Goal: Information Seeking & Learning: Learn about a topic

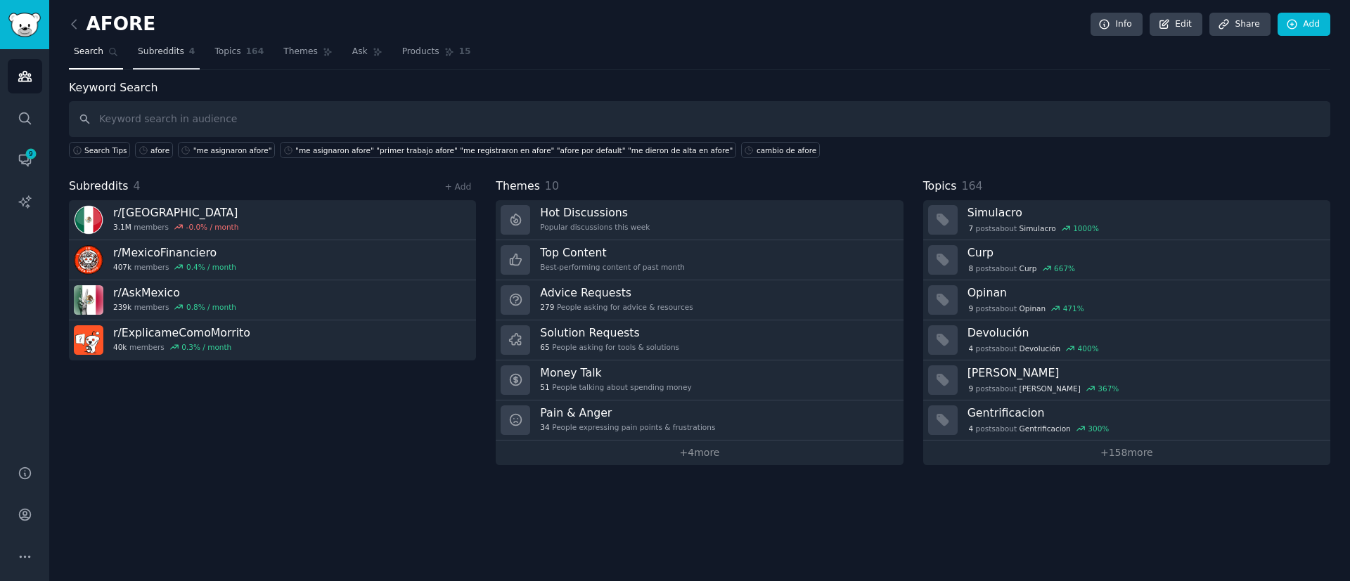
click at [148, 56] on span "Subreddits" at bounding box center [161, 52] width 46 height 13
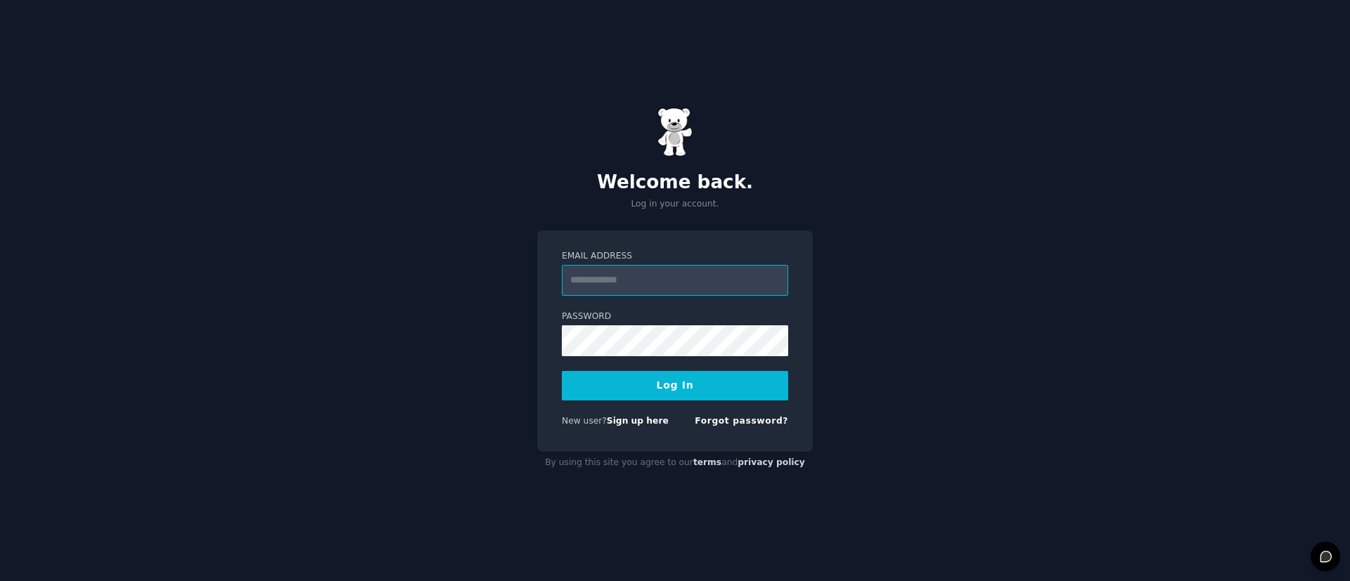
paste input "**********"
type input "**********"
click at [652, 386] on button "Log In" at bounding box center [675, 386] width 226 height 30
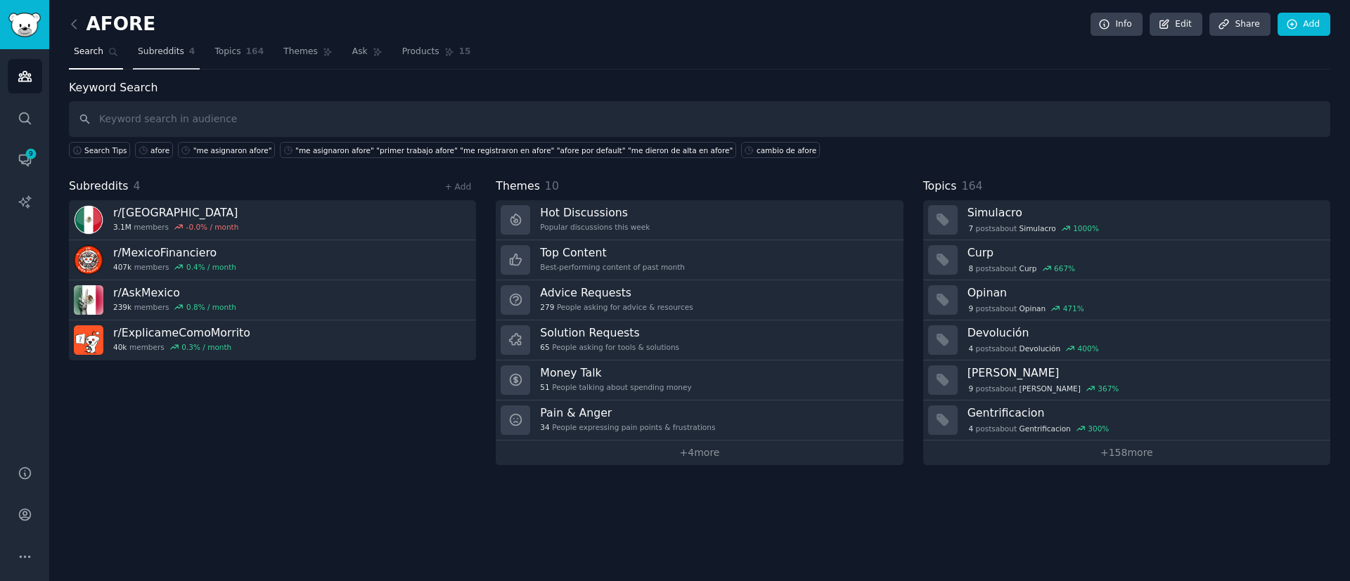
click at [179, 51] on link "Subreddits 4" at bounding box center [166, 55] width 67 height 29
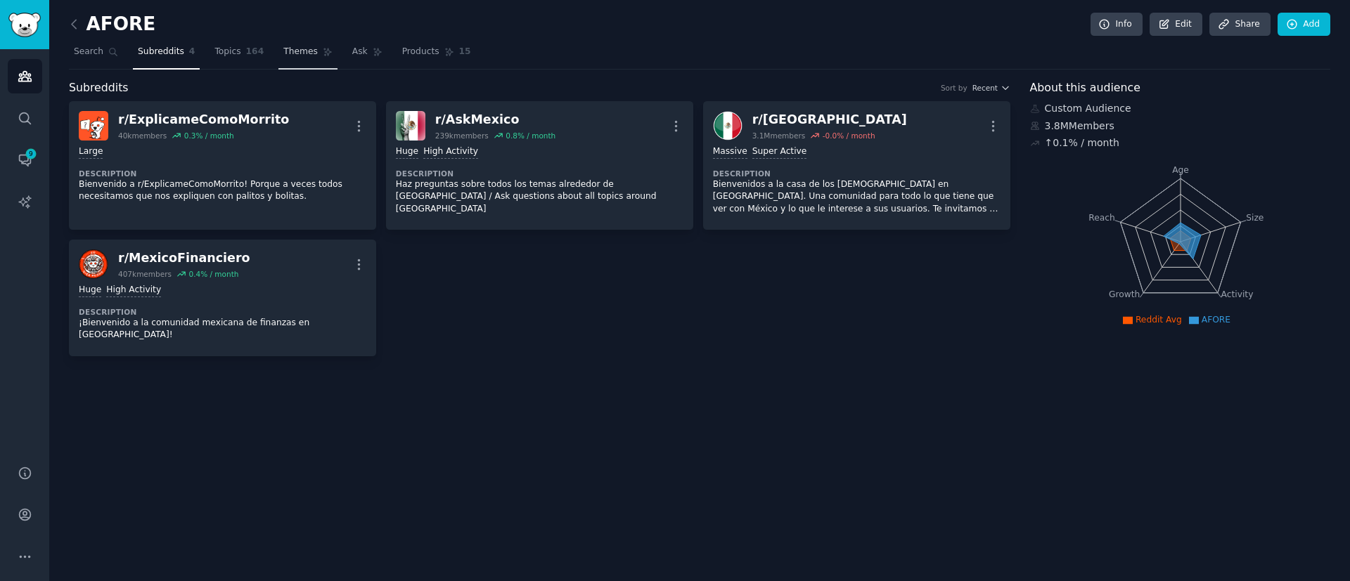
drag, startPoint x: 243, startPoint y: 63, endPoint x: 290, endPoint y: 57, distance: 47.4
click at [242, 63] on link "Topics 164" at bounding box center [238, 55] width 59 height 29
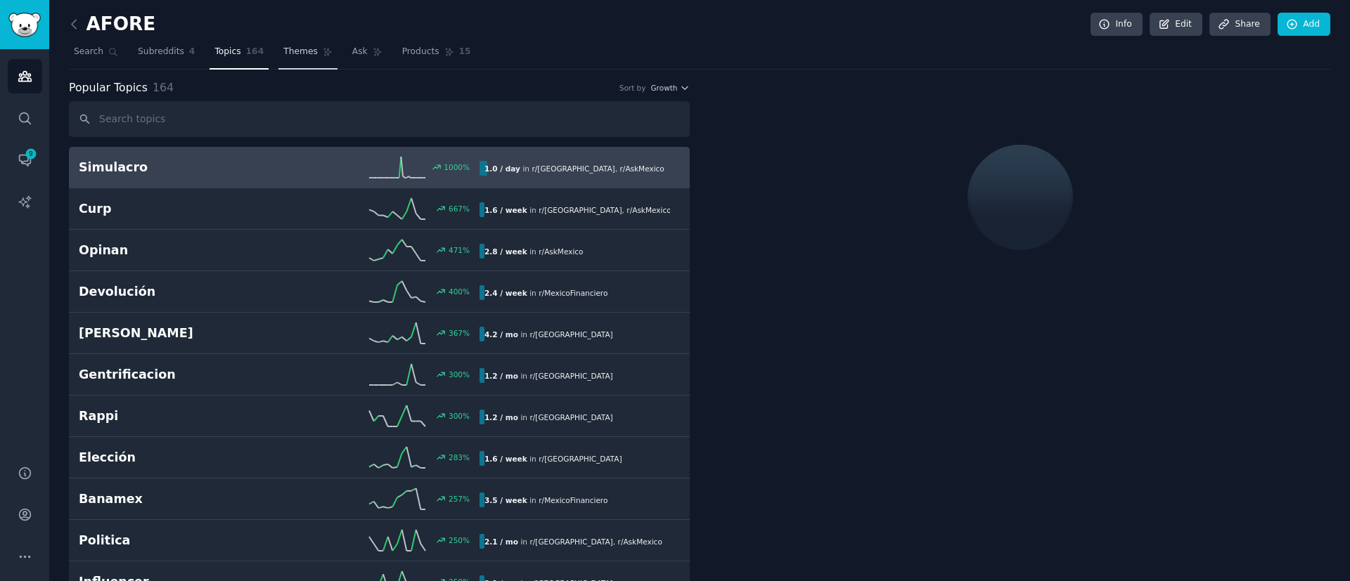
click at [283, 56] on span "Themes" at bounding box center [300, 52] width 34 height 13
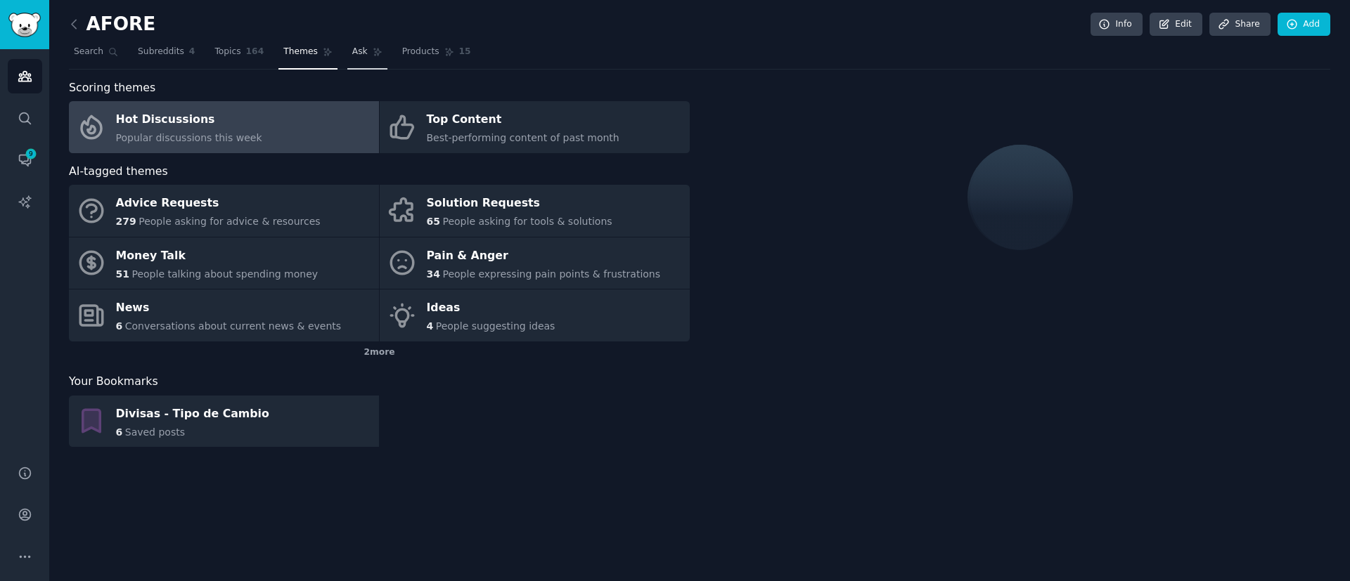
click at [352, 57] on span "Ask" at bounding box center [359, 52] width 15 height 13
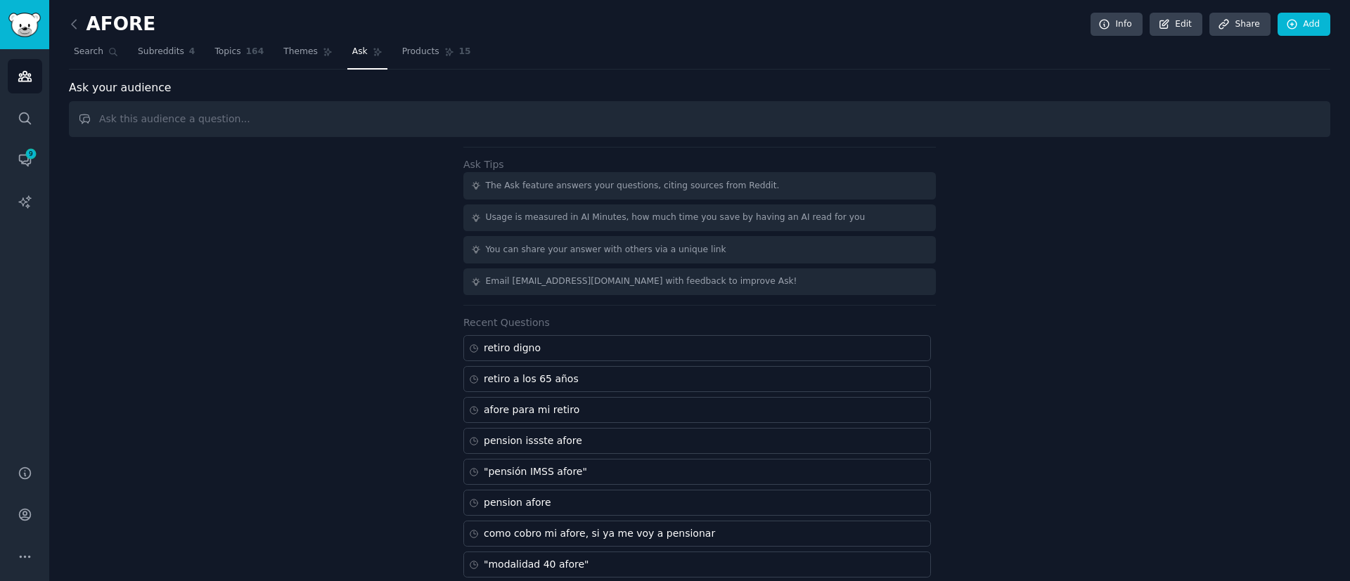
scroll to position [78, 0]
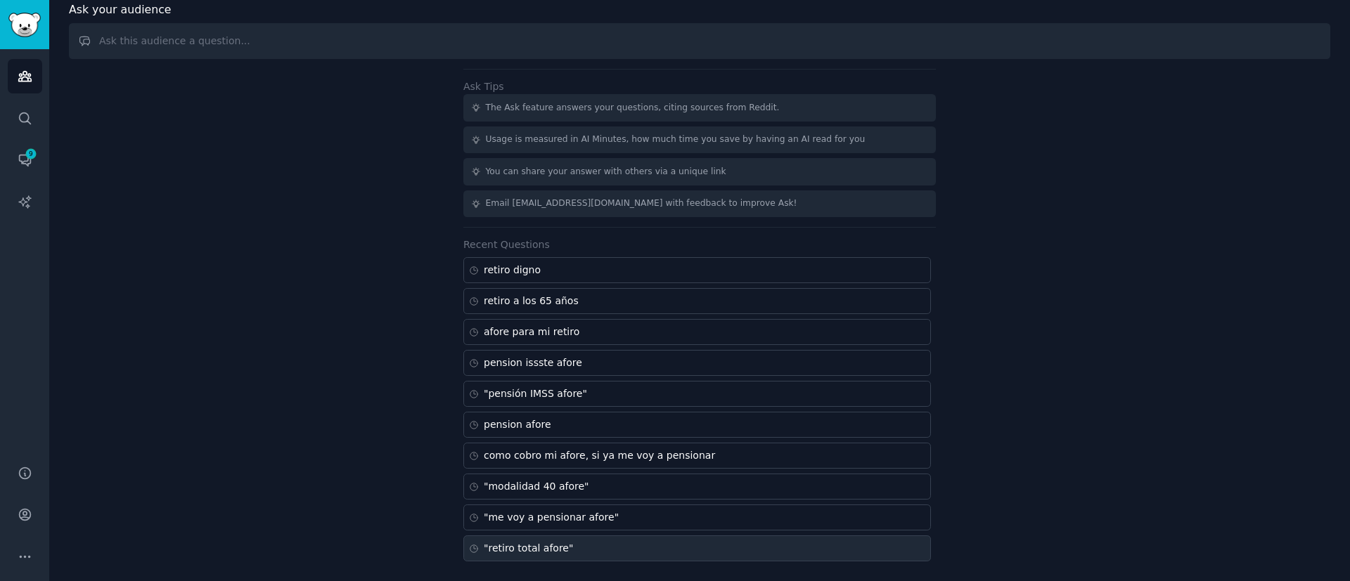
click at [575, 538] on div ""retiro total afore"" at bounding box center [696, 549] width 467 height 26
type input ""retiro total afore""
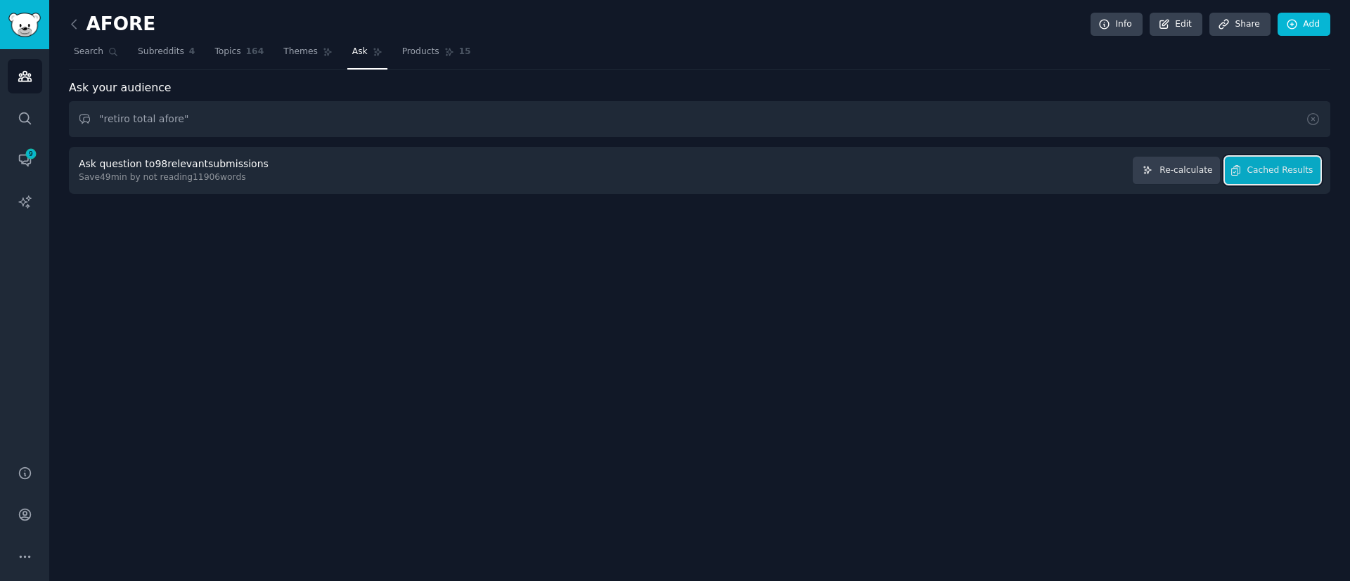
click at [1279, 175] on span "Cached Results" at bounding box center [1280, 170] width 66 height 13
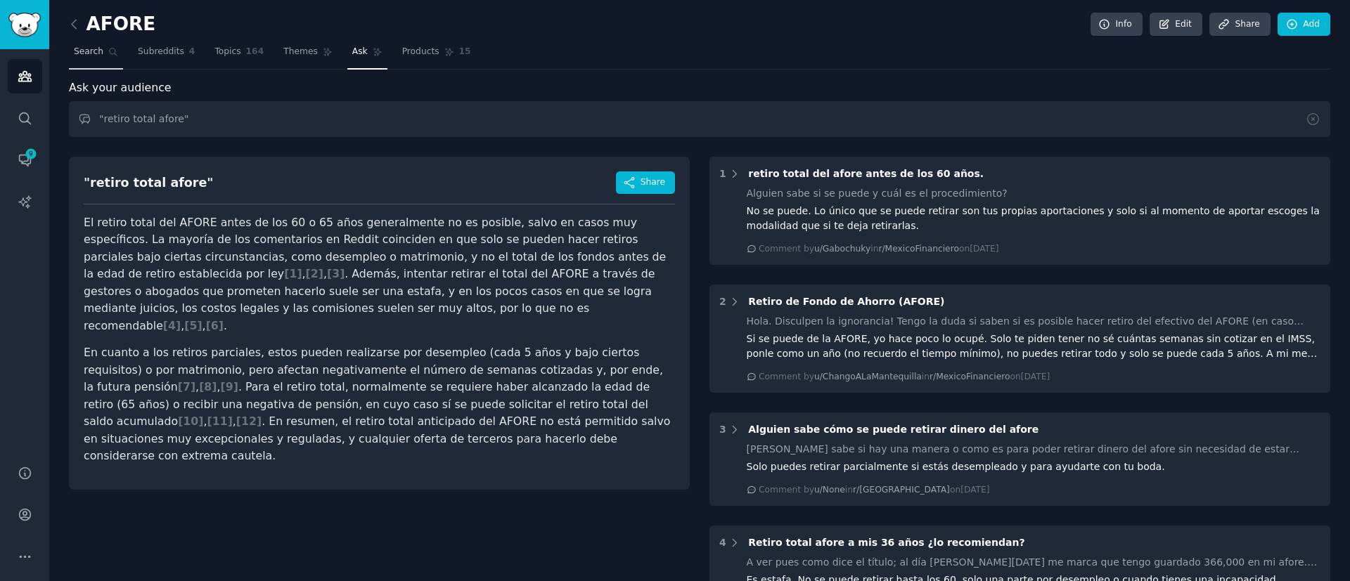
drag, startPoint x: 235, startPoint y: 53, endPoint x: 79, endPoint y: 49, distance: 155.4
click at [246, 54] on span "164" at bounding box center [255, 52] width 18 height 13
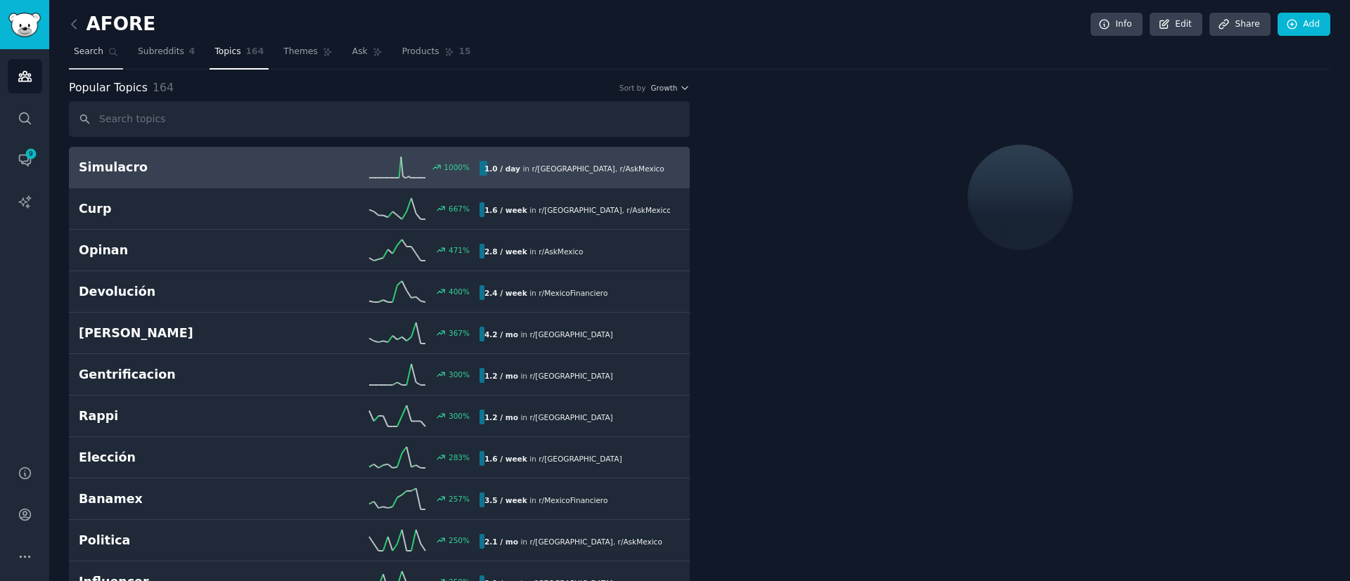
click at [79, 49] on span "Search" at bounding box center [89, 52] width 30 height 13
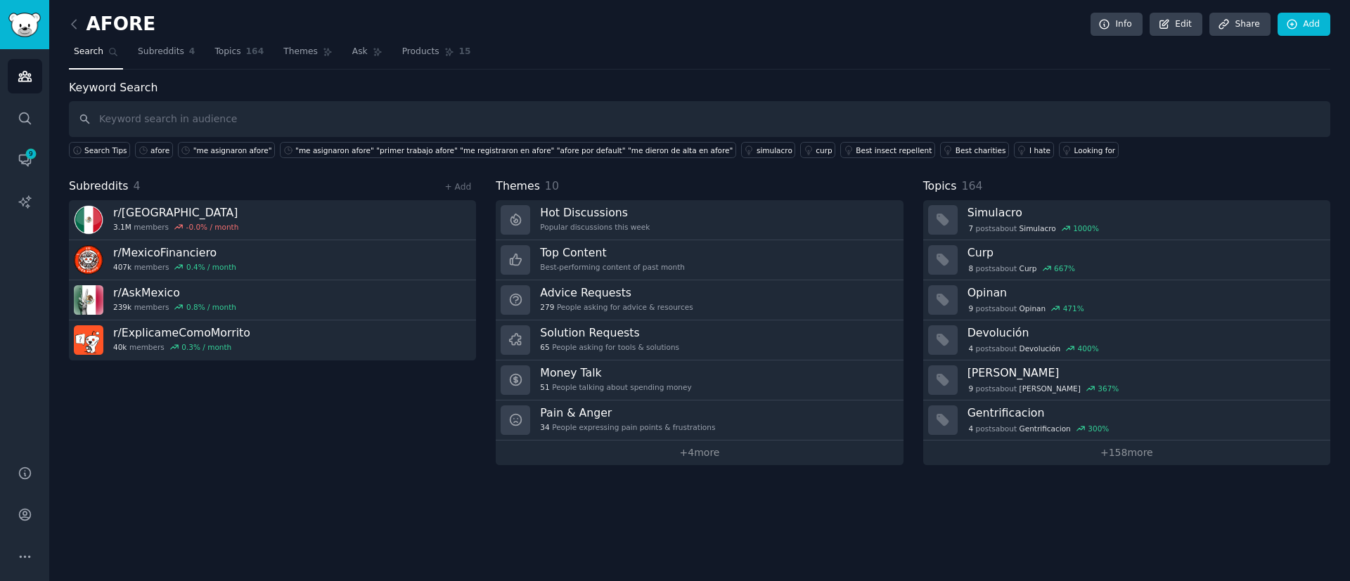
click at [183, 123] on input "text" at bounding box center [699, 119] width 1261 height 36
click at [326, 51] on nav "Search Subreddits 4 Topics 164 Themes Ask Products 15" at bounding box center [699, 55] width 1261 height 29
click at [347, 53] on link "Ask" at bounding box center [367, 55] width 40 height 29
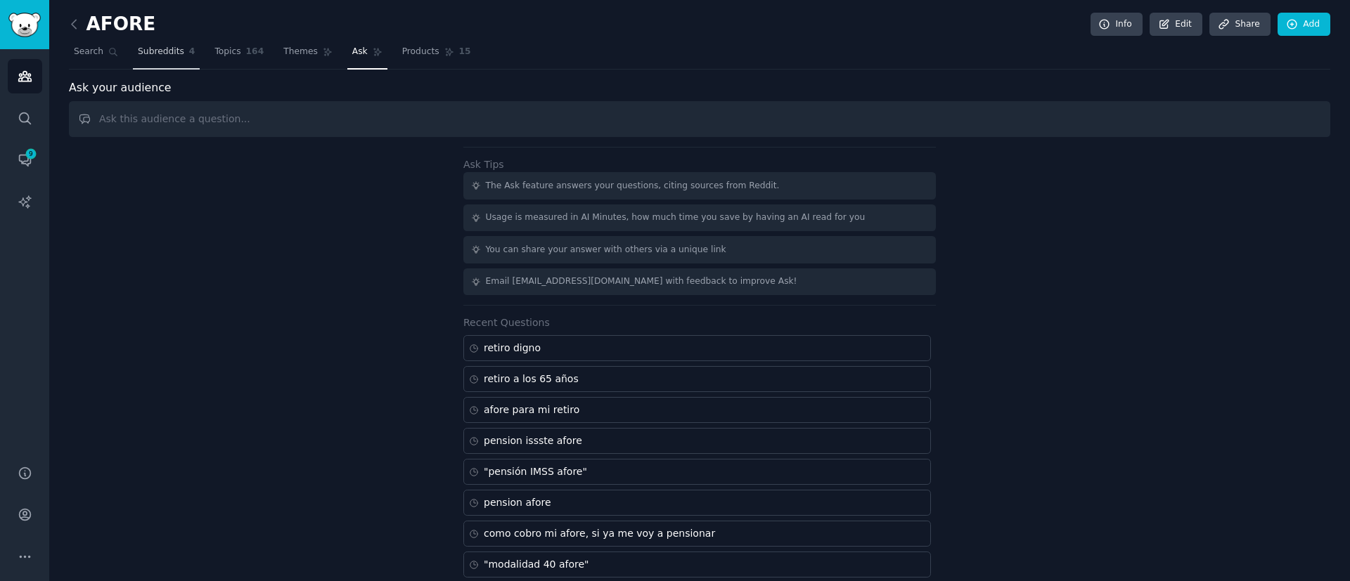
click at [138, 47] on span "Subreddits" at bounding box center [161, 52] width 46 height 13
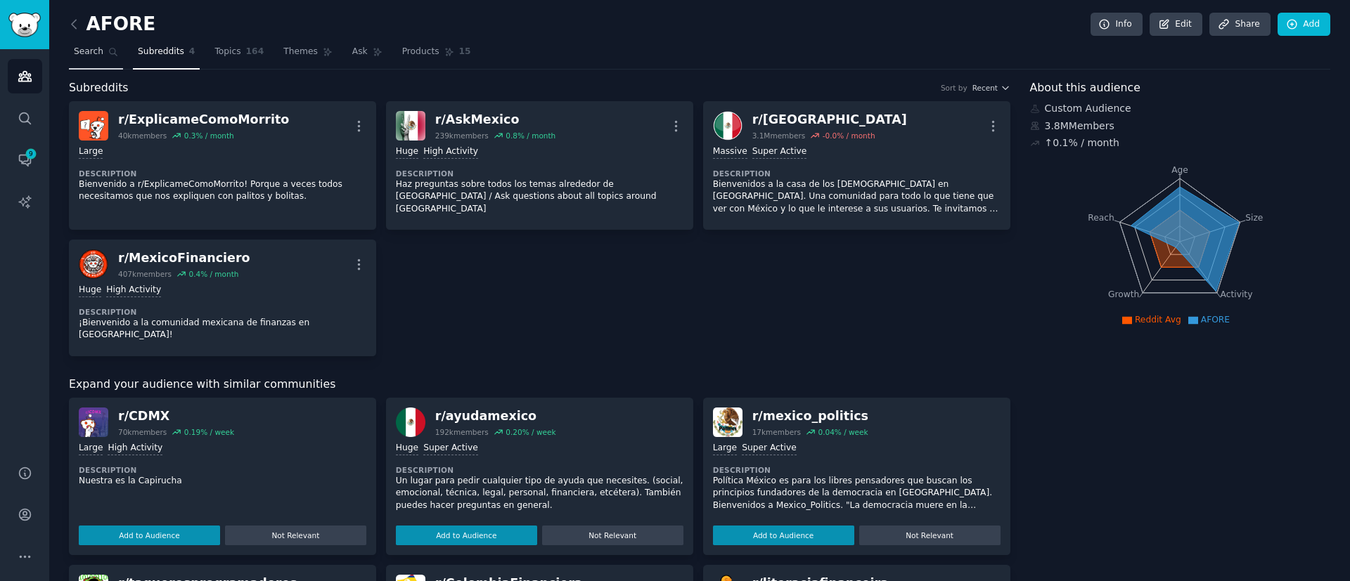
click at [93, 46] on span "Search" at bounding box center [89, 52] width 30 height 13
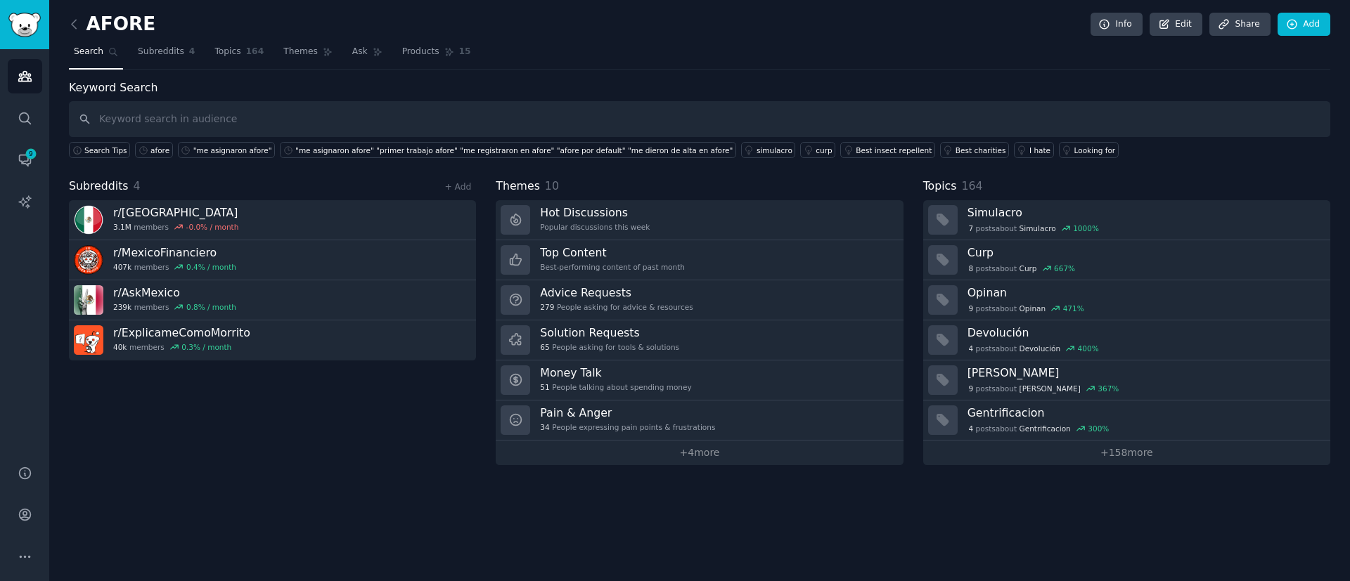
click at [364, 119] on input "text" at bounding box center [699, 119] width 1261 height 36
click at [400, 105] on input "text" at bounding box center [699, 119] width 1261 height 36
type input "a"
type input "asignación de afore"
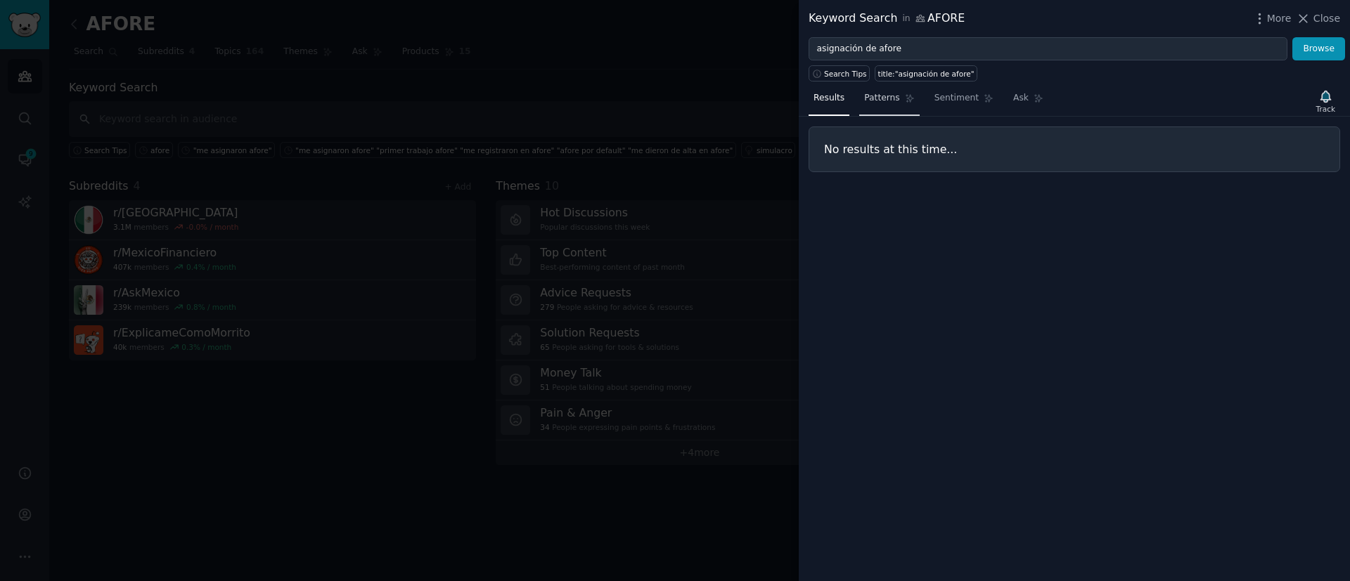
click at [897, 106] on link "Patterns" at bounding box center [889, 101] width 60 height 29
click at [836, 96] on span "Results" at bounding box center [828, 98] width 31 height 13
click at [506, 120] on div at bounding box center [675, 290] width 1350 height 581
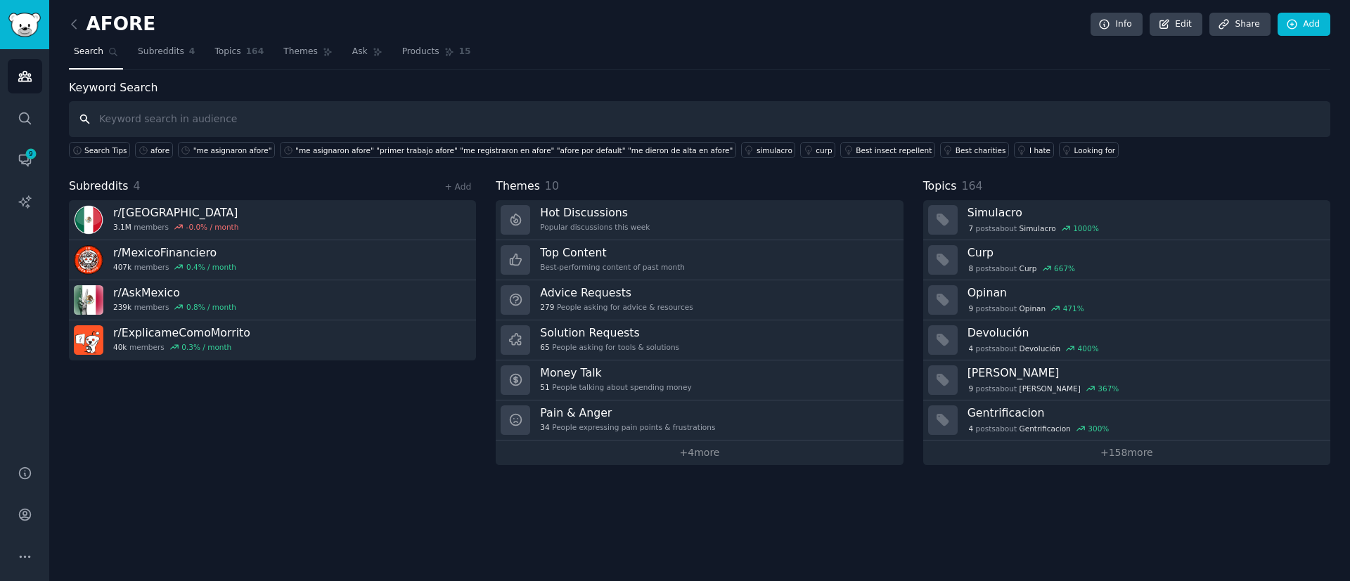
click at [439, 115] on input "text" at bounding box center [699, 119] width 1261 height 36
type input "principales razones para cambiar de afore"
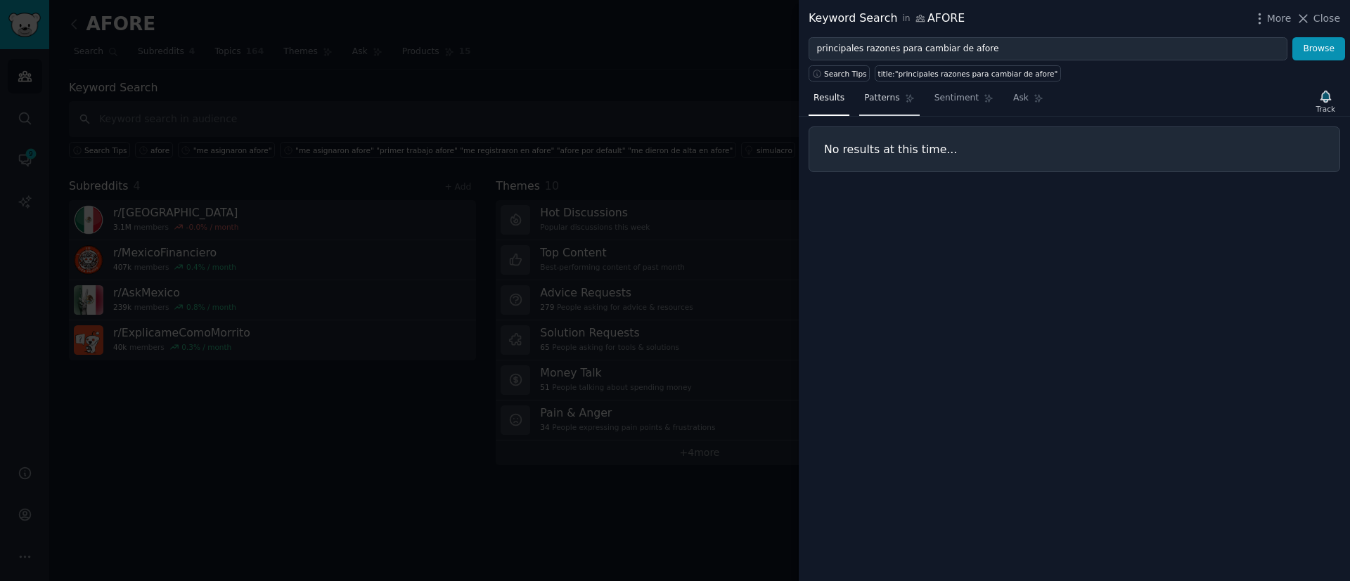
click at [881, 103] on span "Patterns" at bounding box center [881, 98] width 35 height 13
click at [929, 98] on link "Sentiment" at bounding box center [963, 101] width 69 height 29
click at [738, 67] on div at bounding box center [675, 290] width 1350 height 581
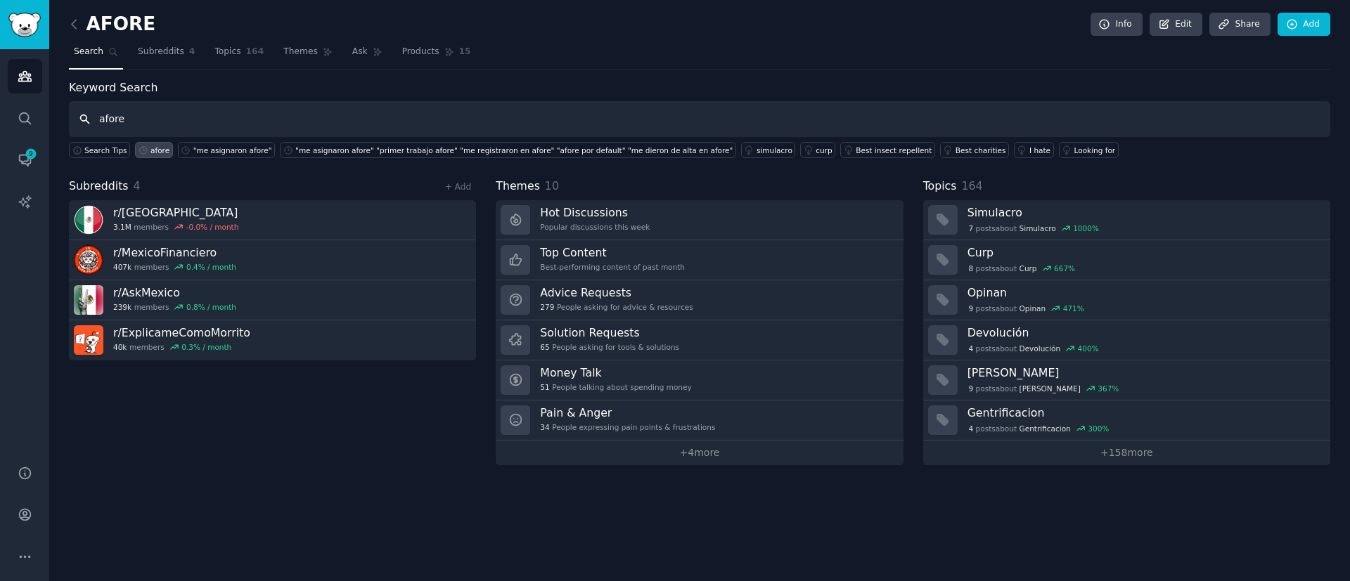
type input "afore"
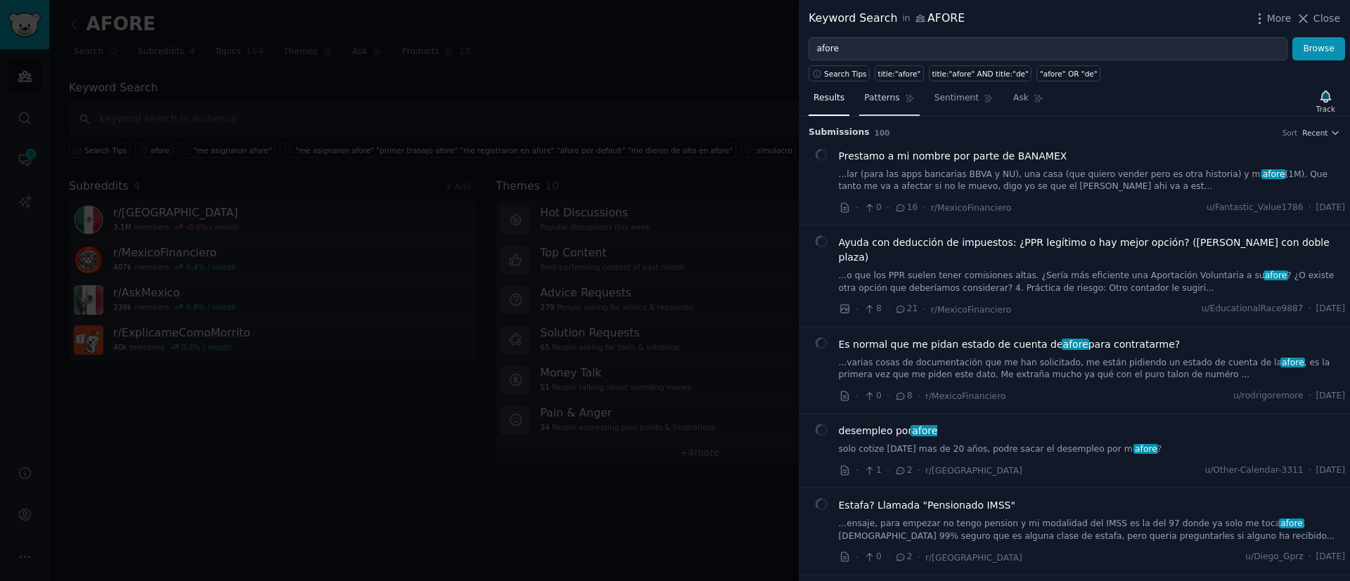
click at [883, 107] on link "Patterns" at bounding box center [889, 101] width 60 height 29
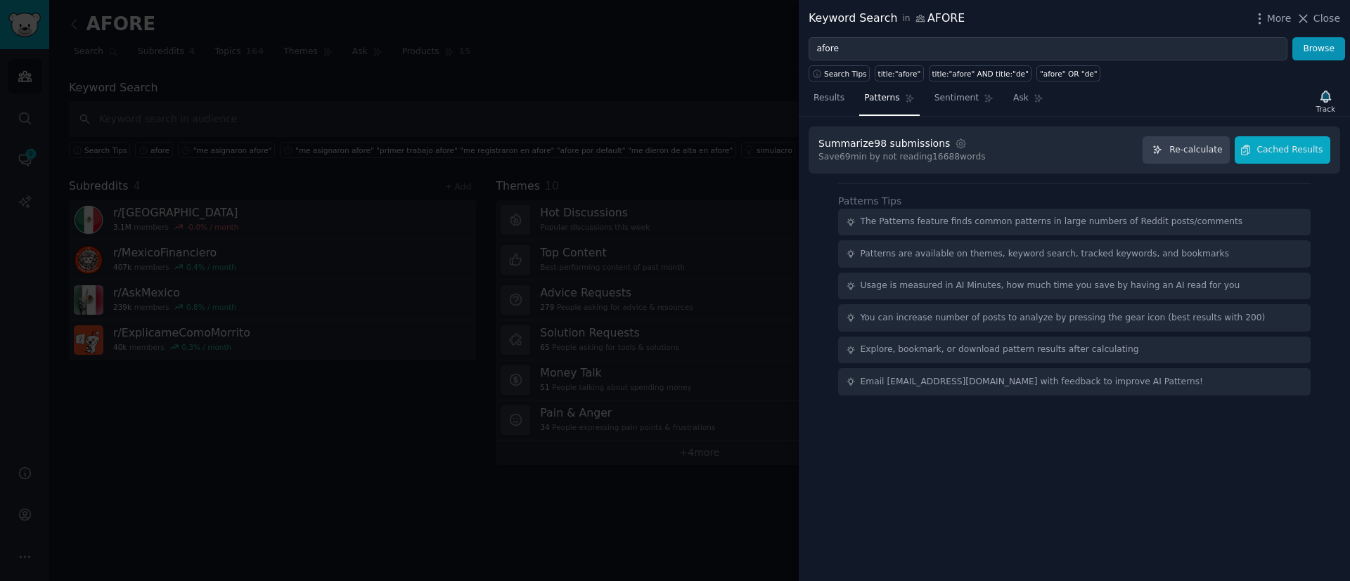
click at [553, 71] on div at bounding box center [675, 290] width 1350 height 581
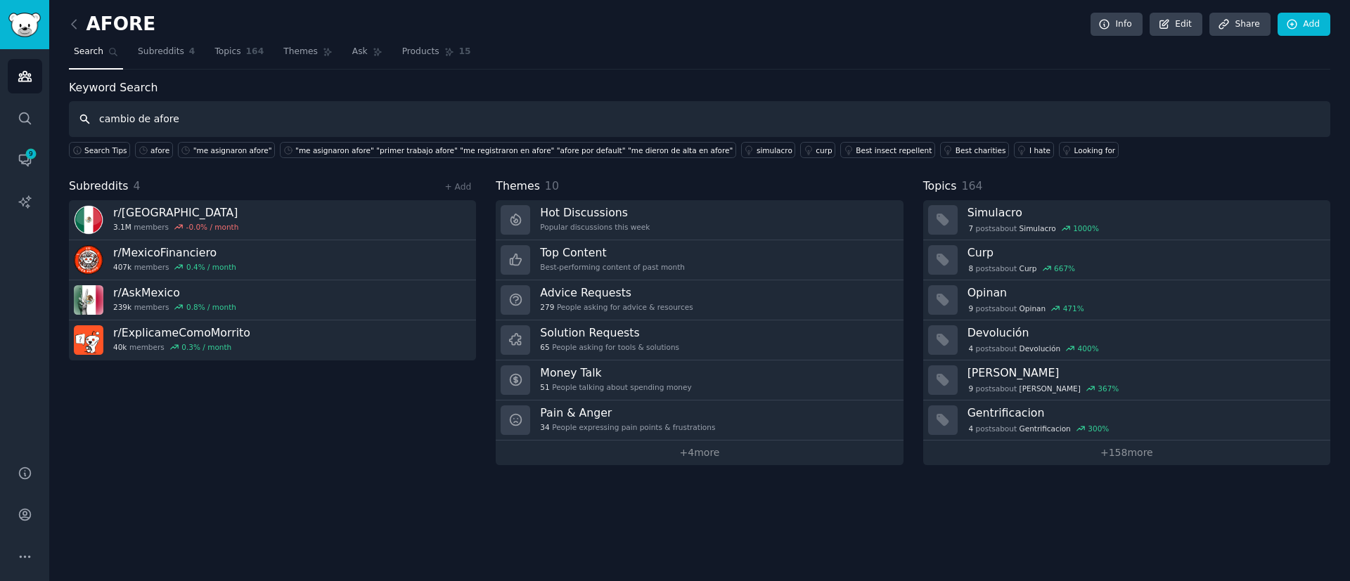
type input "cambio de afore"
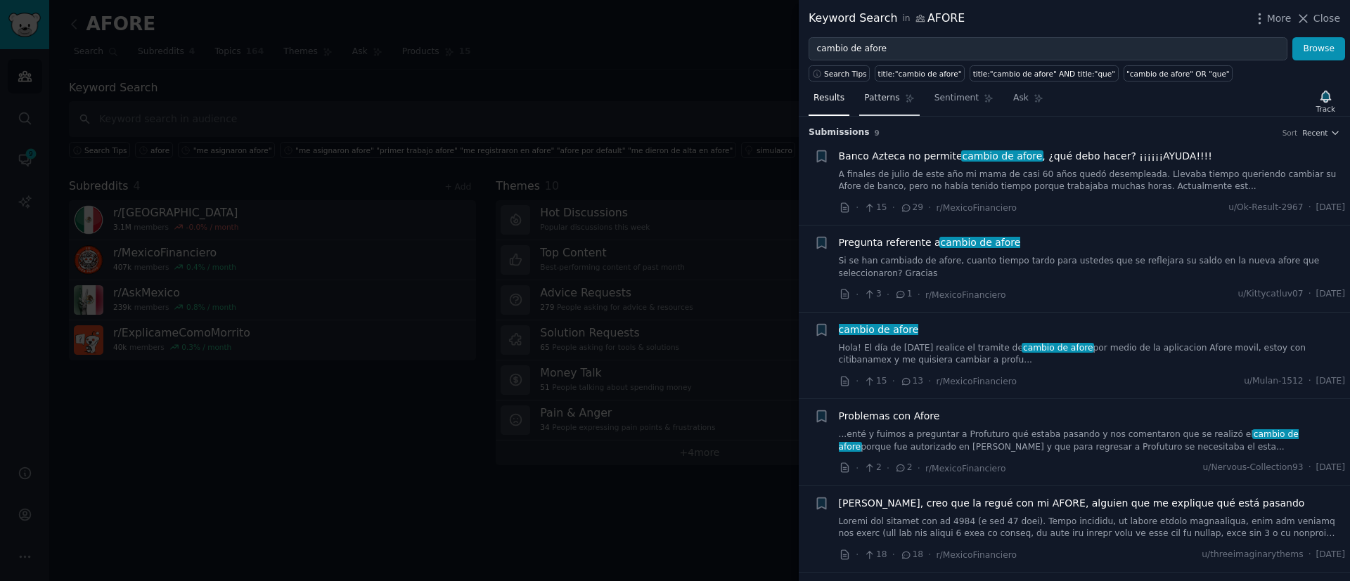
click at [905, 96] on icon at bounding box center [909, 99] width 8 height 8
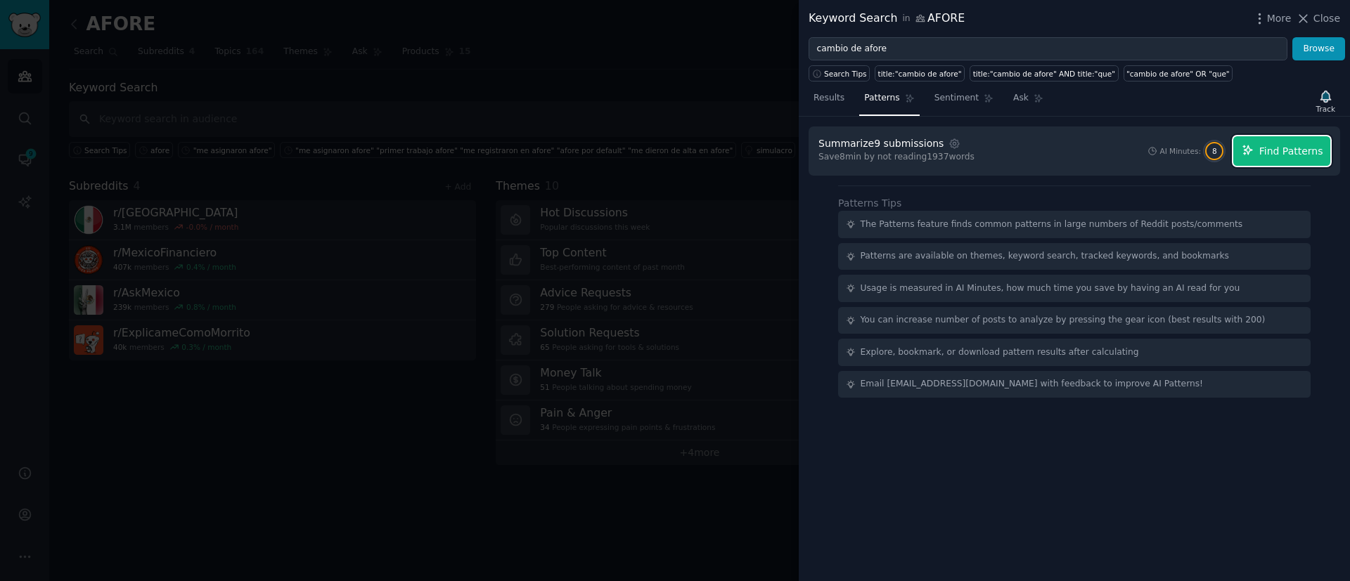
click at [1277, 153] on span "Find Patterns" at bounding box center [1291, 151] width 64 height 15
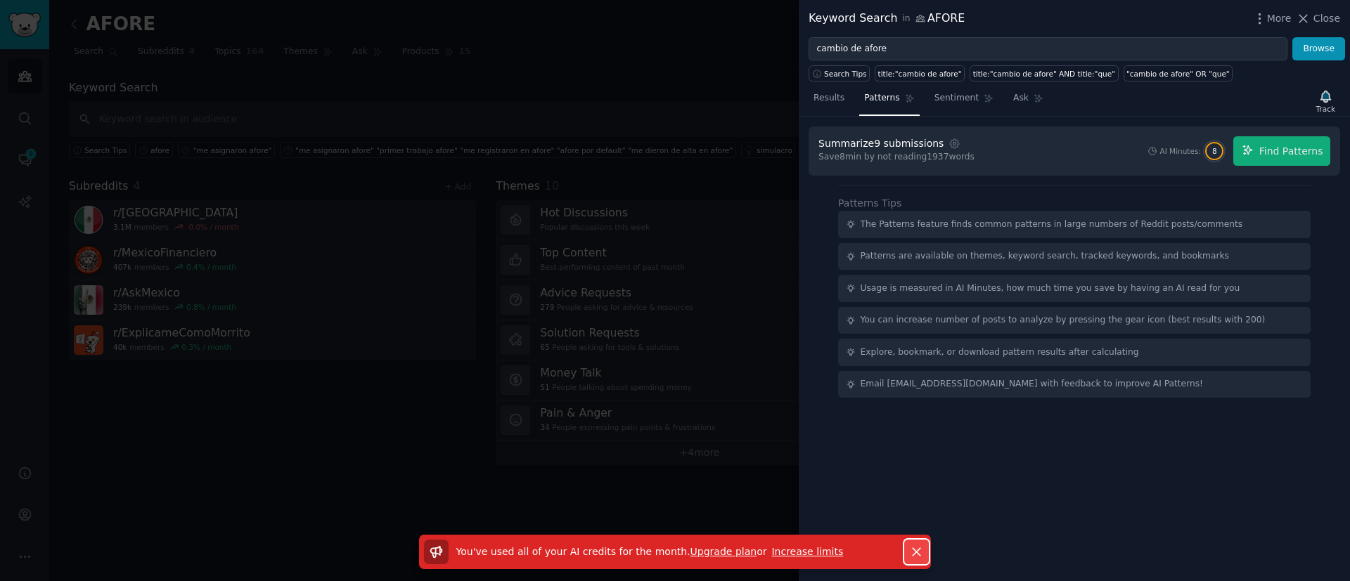
click at [910, 556] on icon "button" at bounding box center [916, 552] width 15 height 15
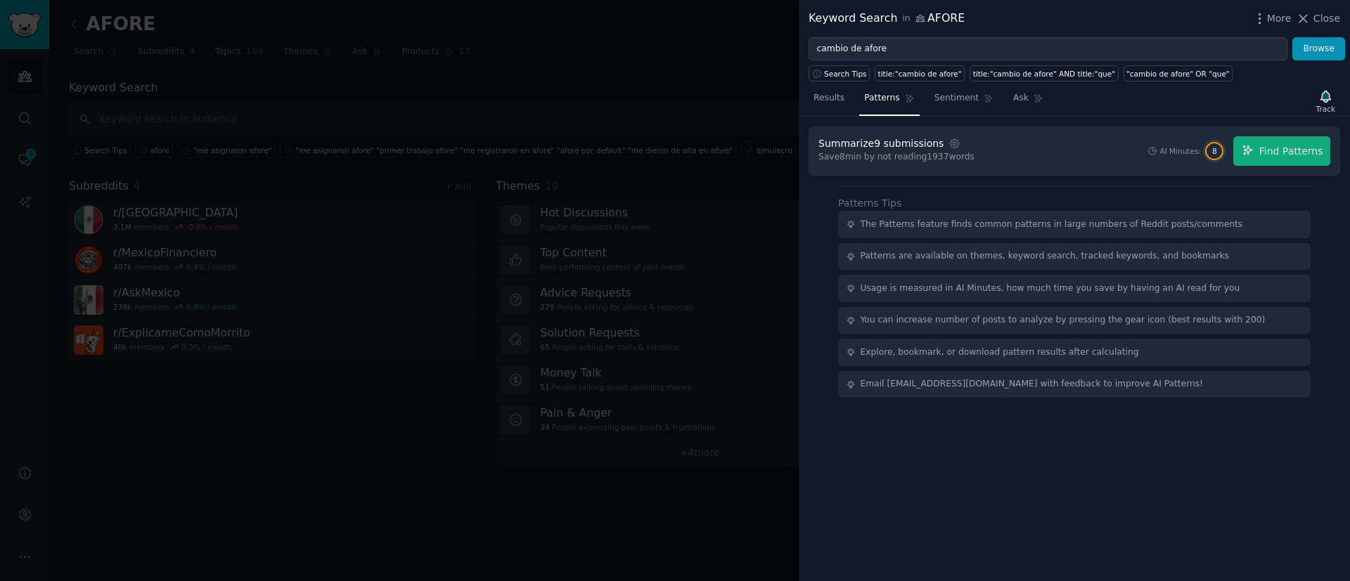
click at [782, 100] on div at bounding box center [675, 290] width 1350 height 581
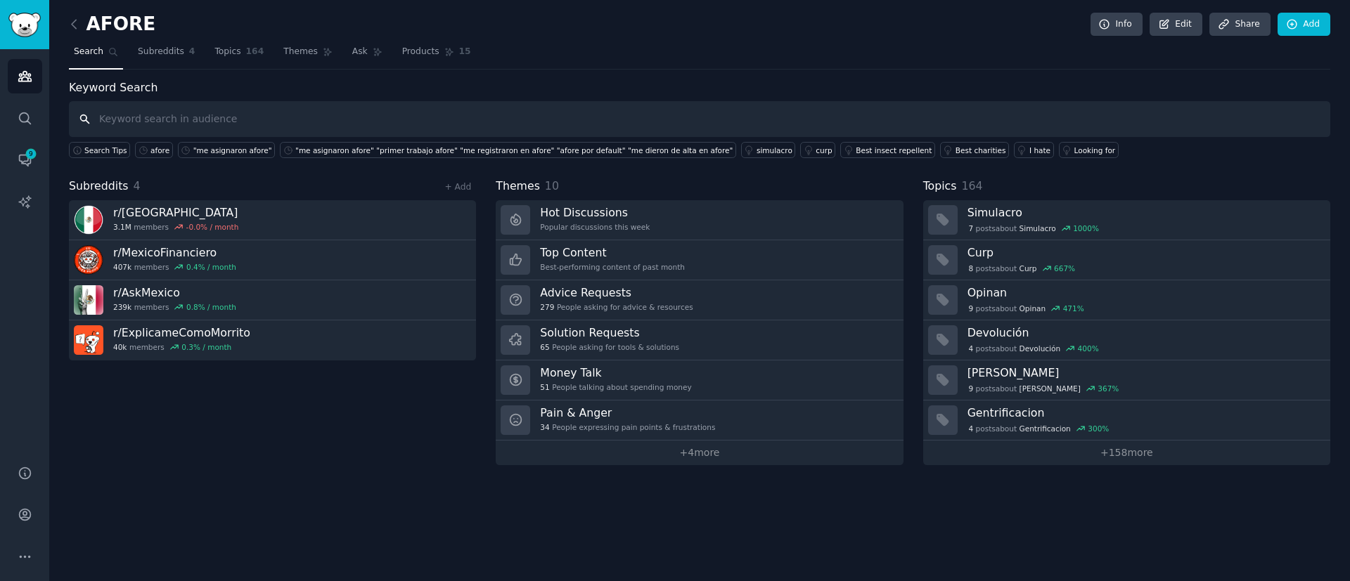
click at [149, 107] on input "text" at bounding box center [699, 119] width 1261 height 36
click at [172, 115] on input "text" at bounding box center [699, 119] width 1261 height 36
click at [176, 115] on input "text" at bounding box center [699, 119] width 1261 height 36
type input "cambio de afore"
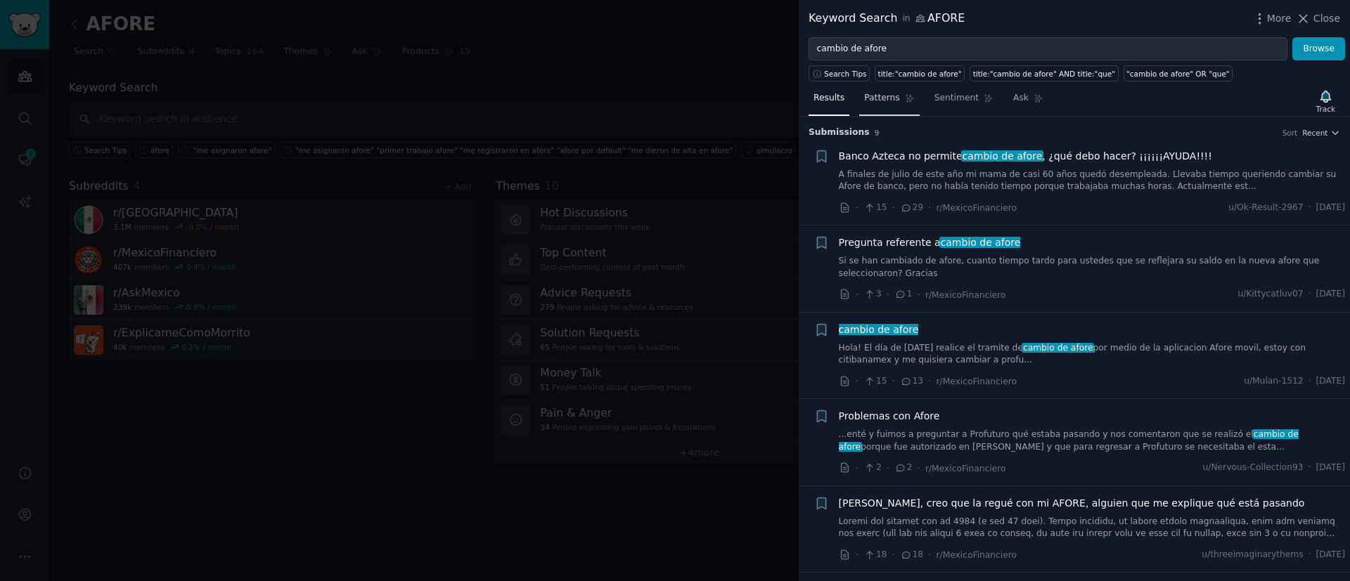
click at [905, 99] on icon at bounding box center [909, 99] width 8 height 8
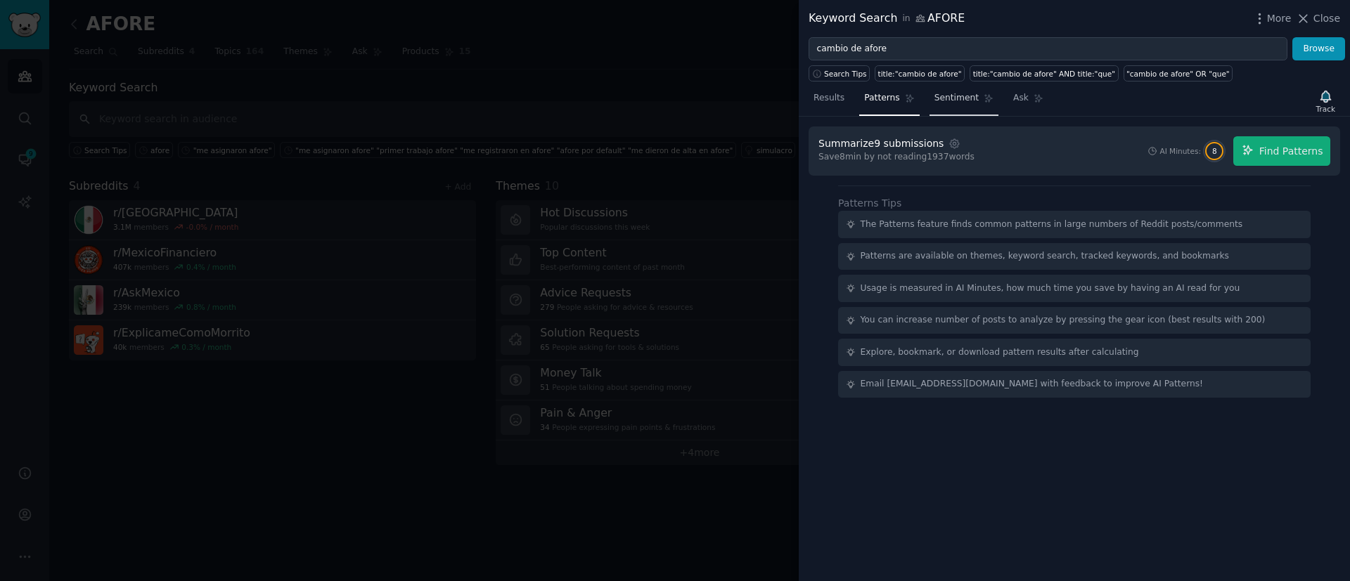
click at [940, 92] on span "Sentiment" at bounding box center [956, 98] width 44 height 13
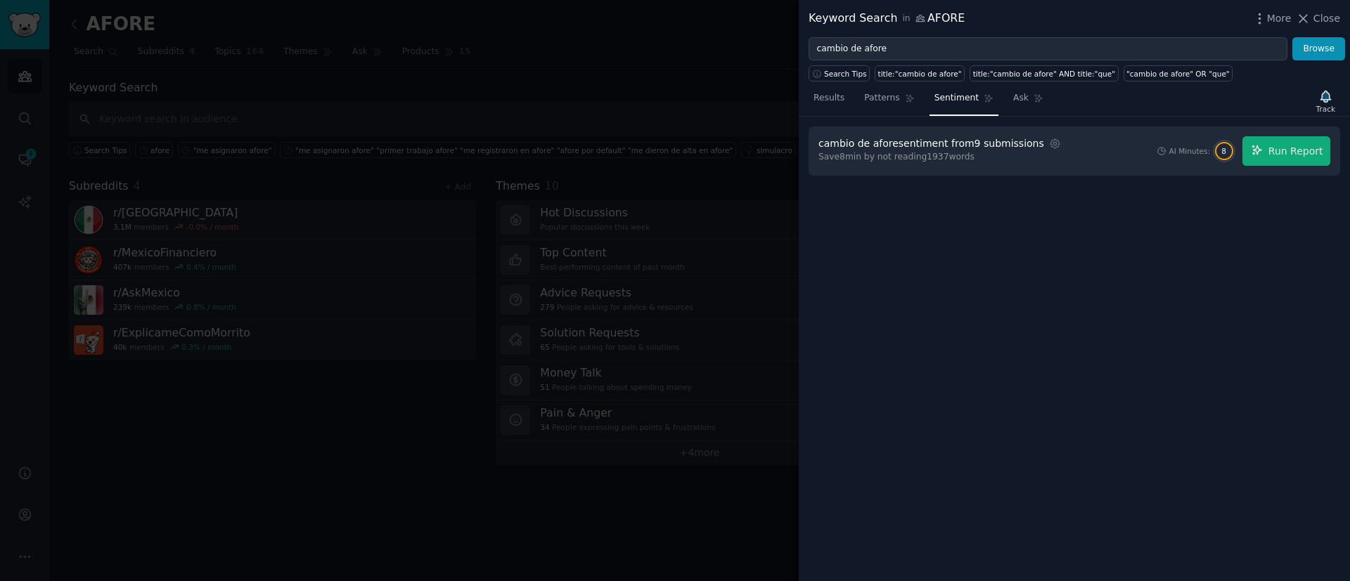
click at [1026, 82] on div "Results Patterns Sentiment Ask Track cambio de afore sentiment from 9 submissio…" at bounding box center [1073, 332] width 551 height 500
click at [1013, 92] on span "Ask" at bounding box center [1020, 98] width 15 height 13
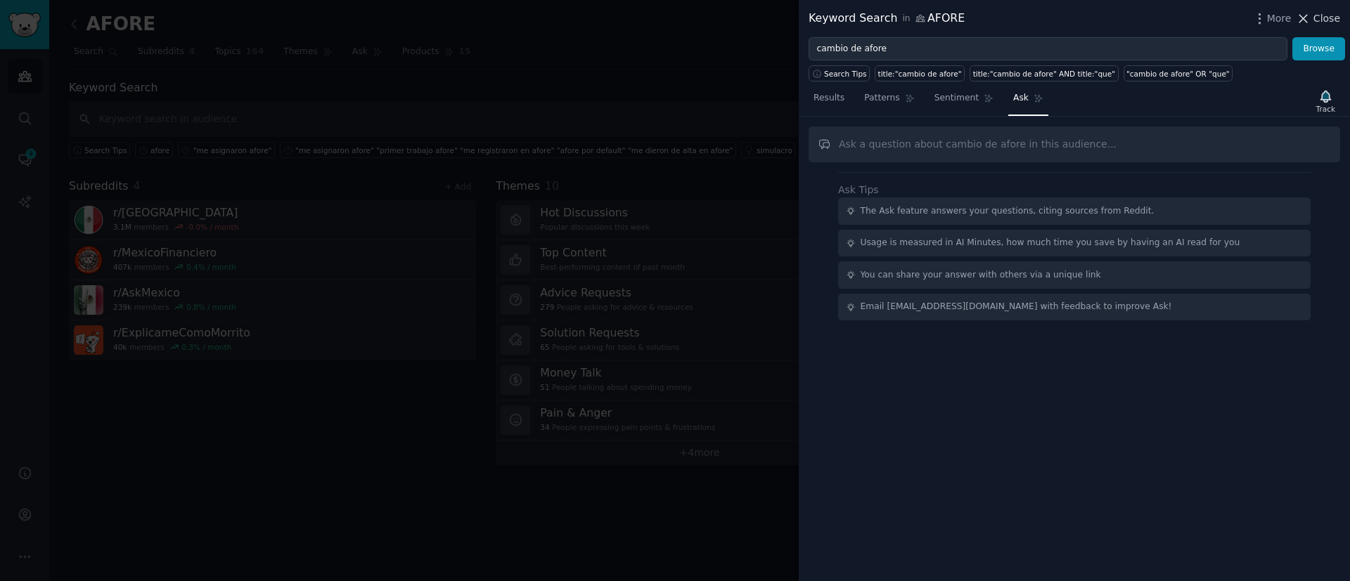
click at [1323, 18] on span "Close" at bounding box center [1326, 18] width 27 height 15
